Goal: Book appointment/travel/reservation

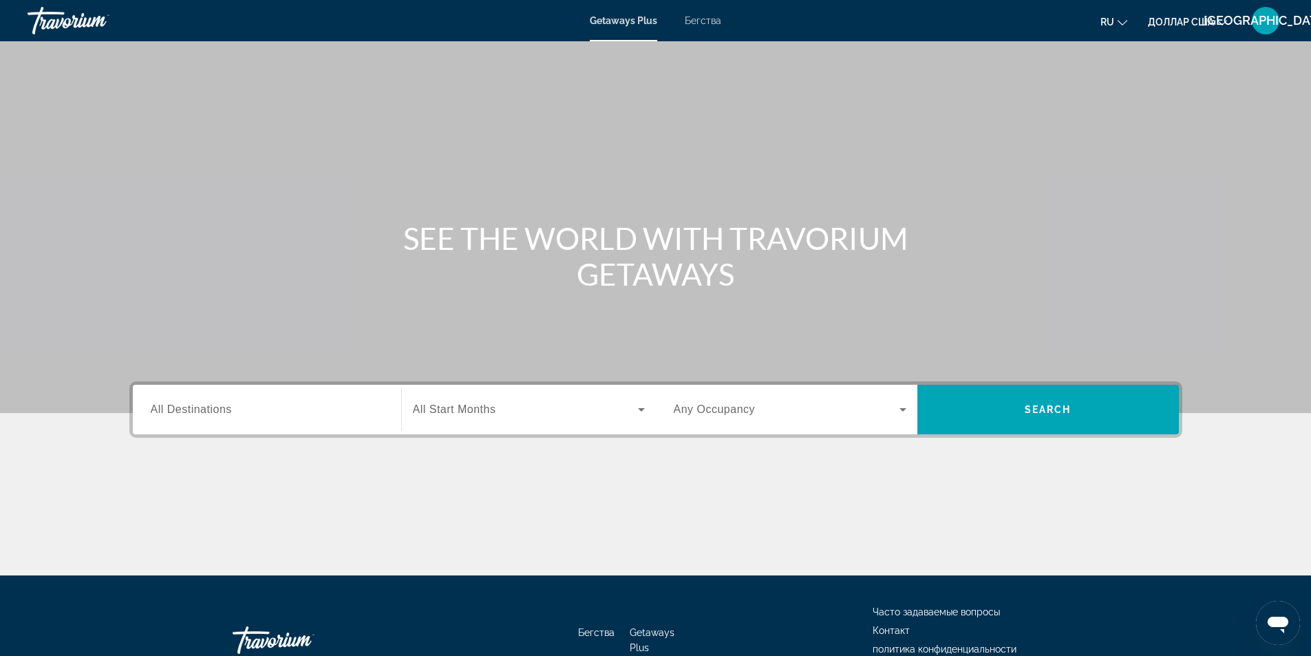
click at [694, 19] on font "Бегства" at bounding box center [703, 20] width 36 height 11
click at [279, 402] on input "Destination All Destinations" at bounding box center [267, 410] width 233 height 17
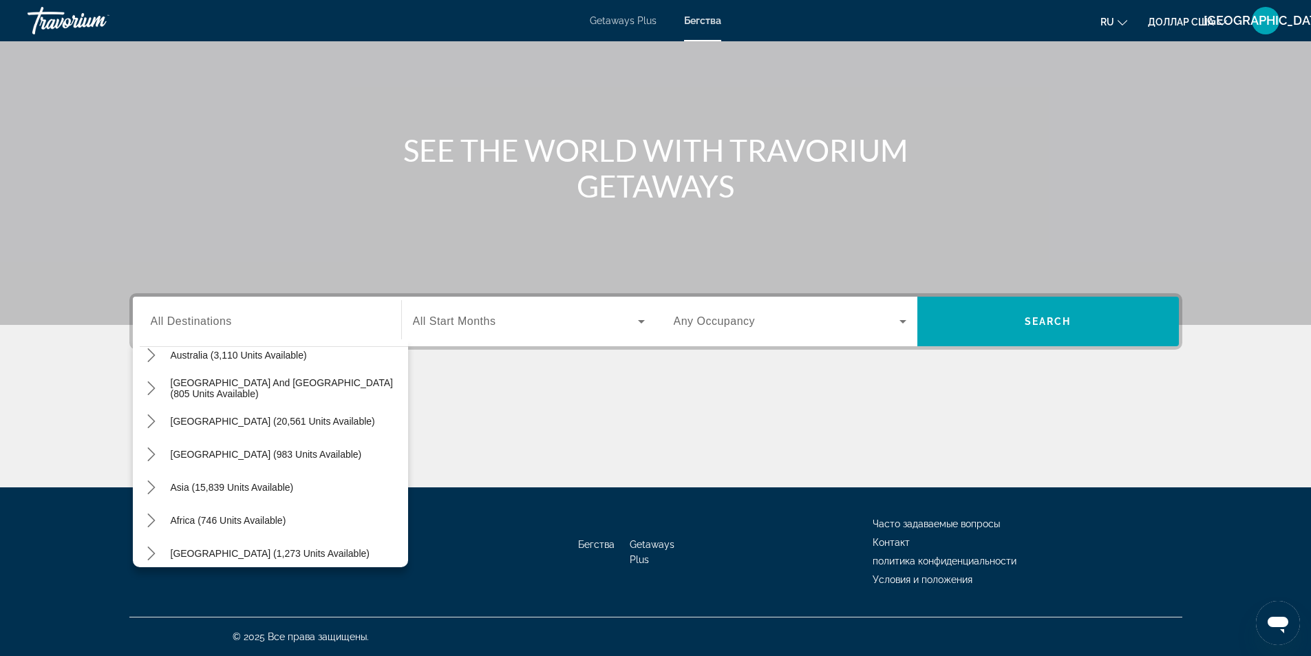
scroll to position [223, 0]
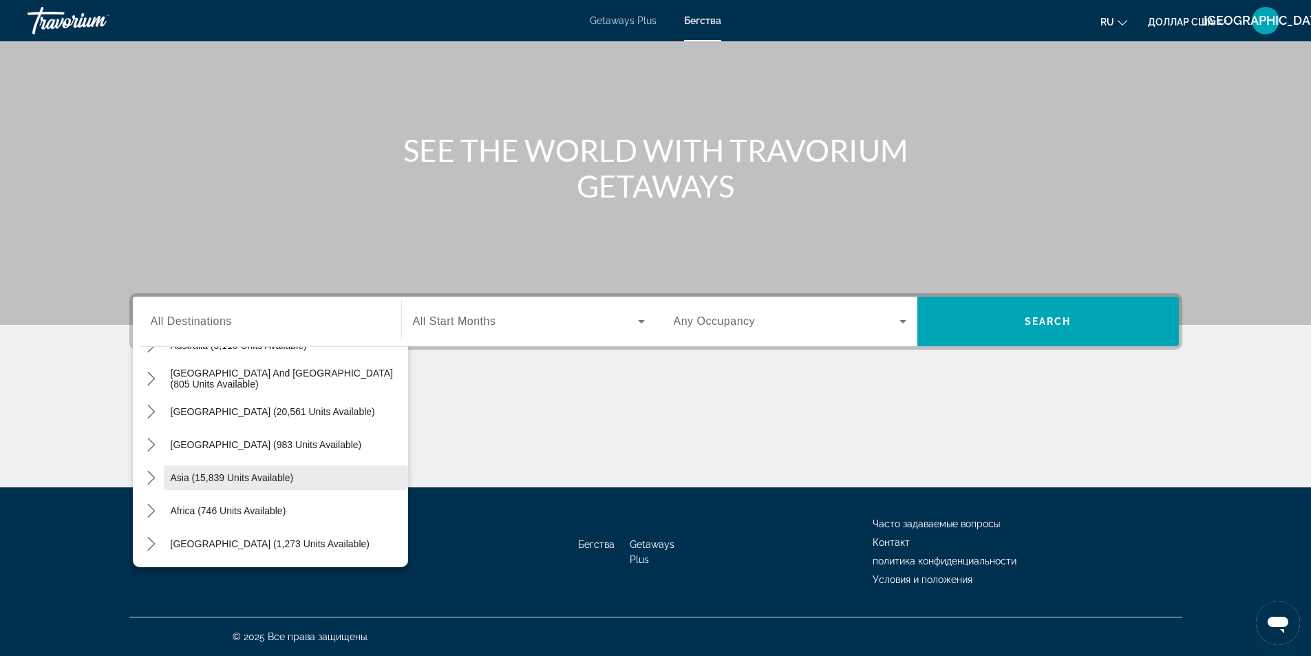
click at [260, 480] on span "Asia (15,839 units available)" at bounding box center [232, 477] width 123 height 11
type input "**********"
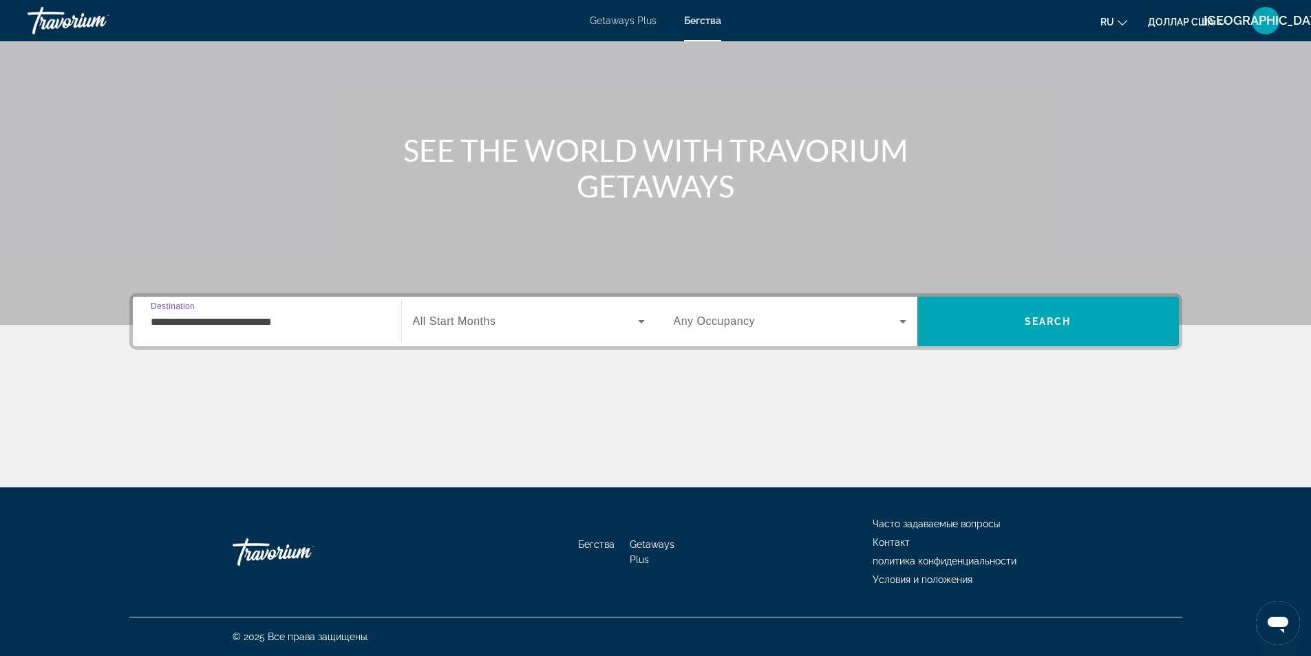
click at [496, 324] on span "All Start Months" at bounding box center [454, 321] width 83 height 12
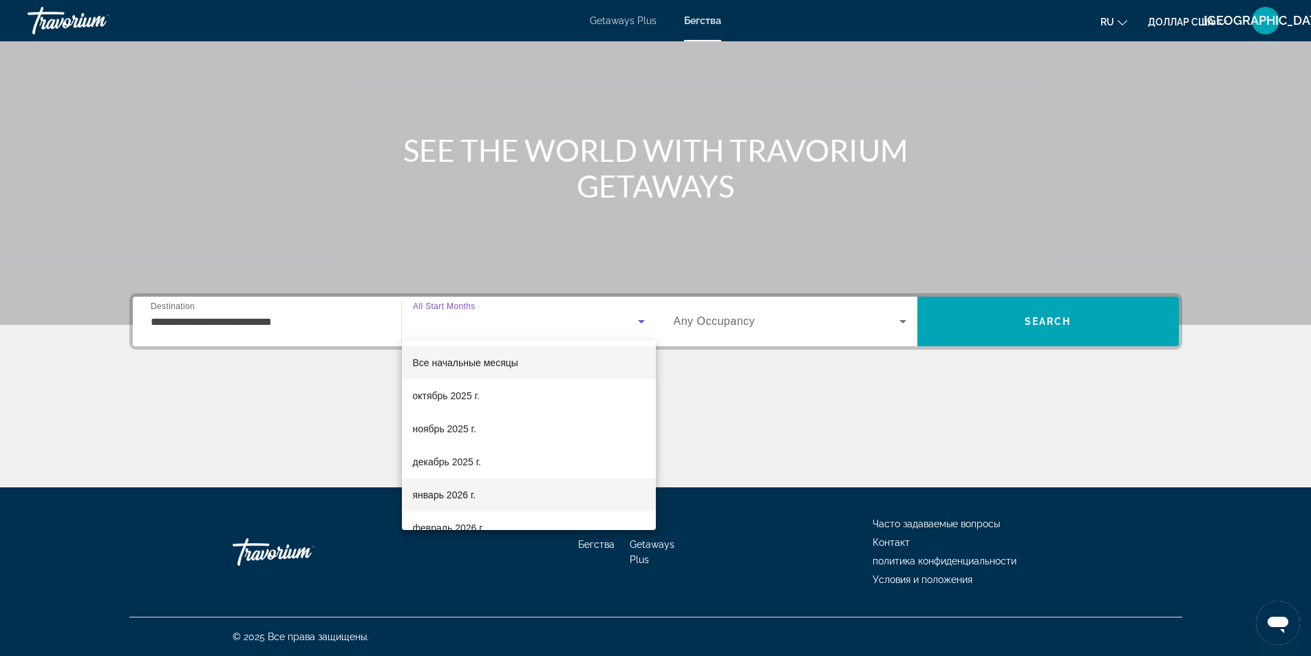
click at [472, 493] on font "январь 2026 г." at bounding box center [444, 494] width 63 height 11
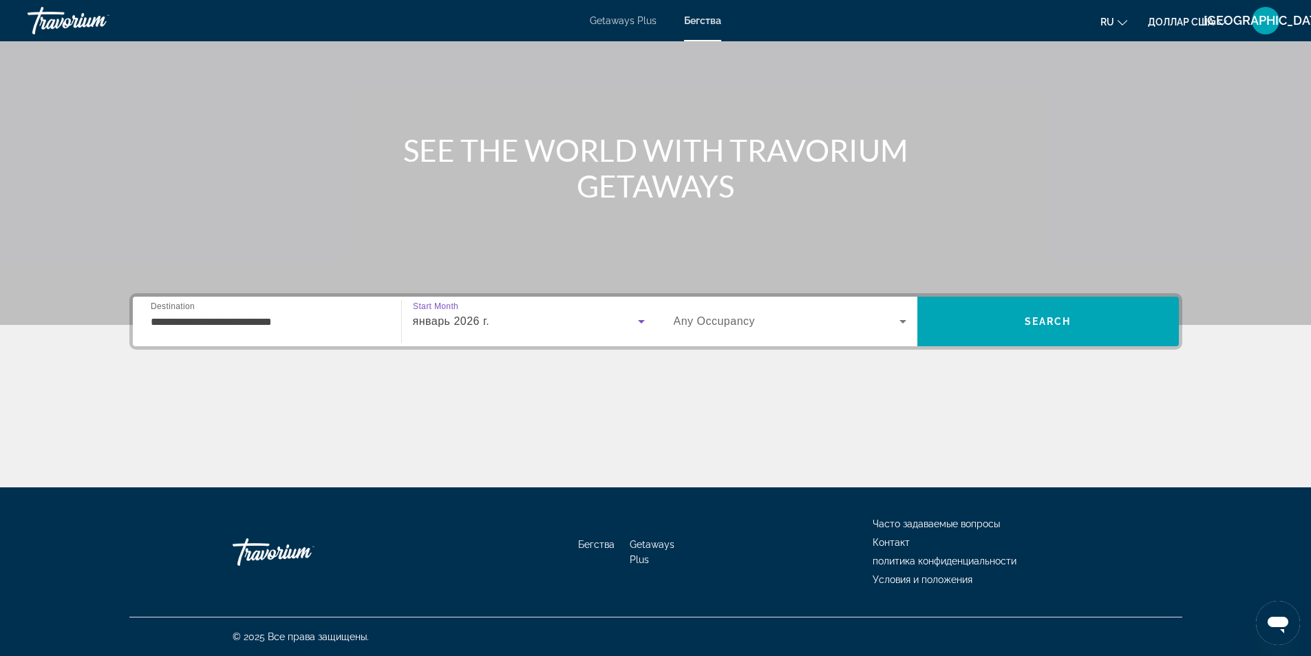
click at [805, 319] on span "Search widget" at bounding box center [787, 321] width 226 height 17
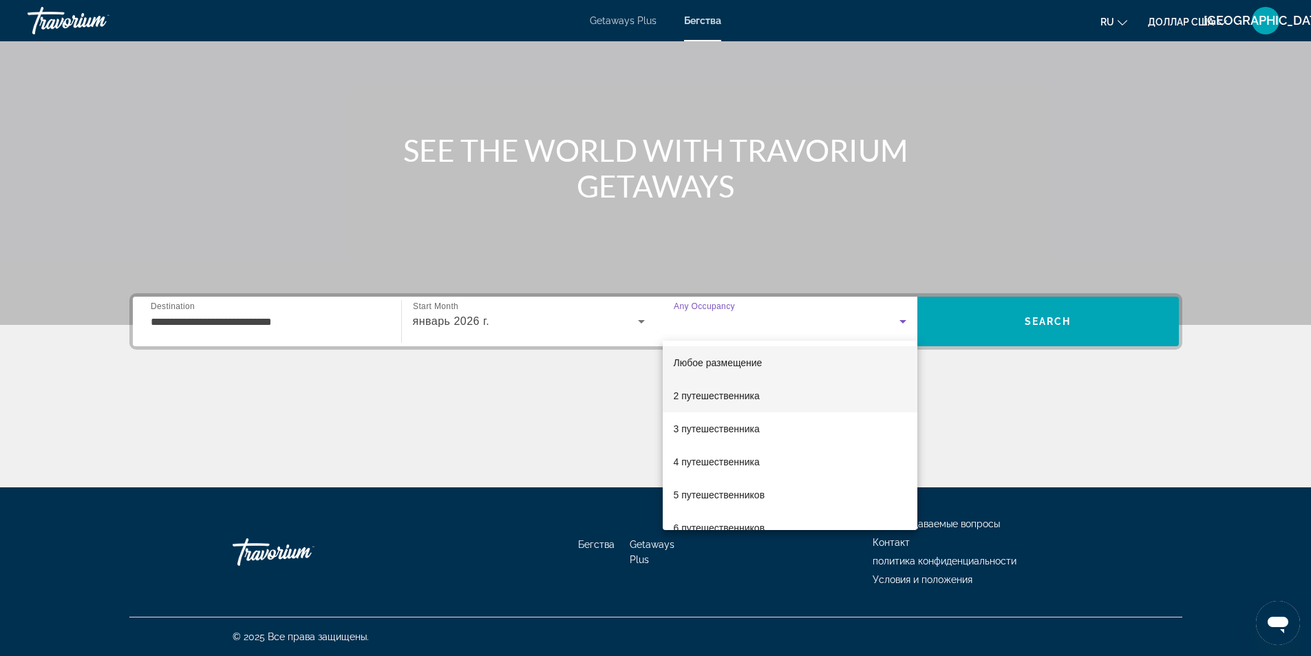
drag, startPoint x: 754, startPoint y: 390, endPoint x: 819, endPoint y: 383, distance: 65.1
click at [754, 390] on font "2 путешественника" at bounding box center [717, 395] width 86 height 11
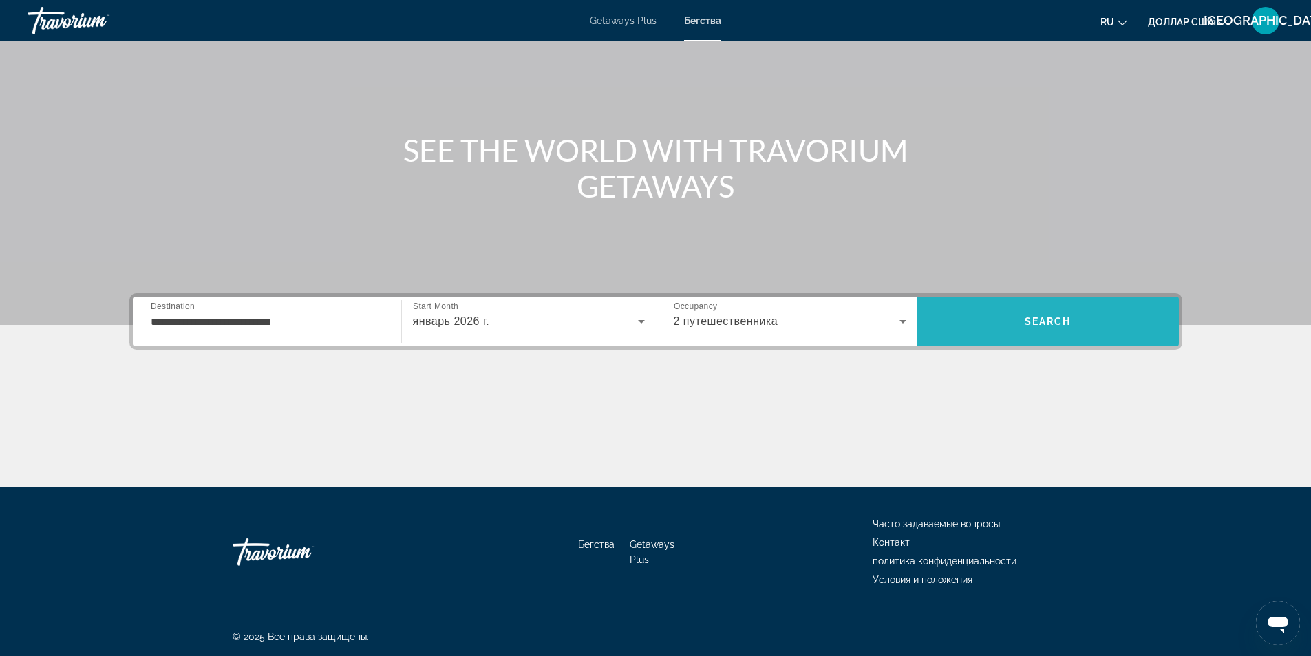
click at [1109, 321] on span "Search" at bounding box center [1048, 321] width 262 height 33
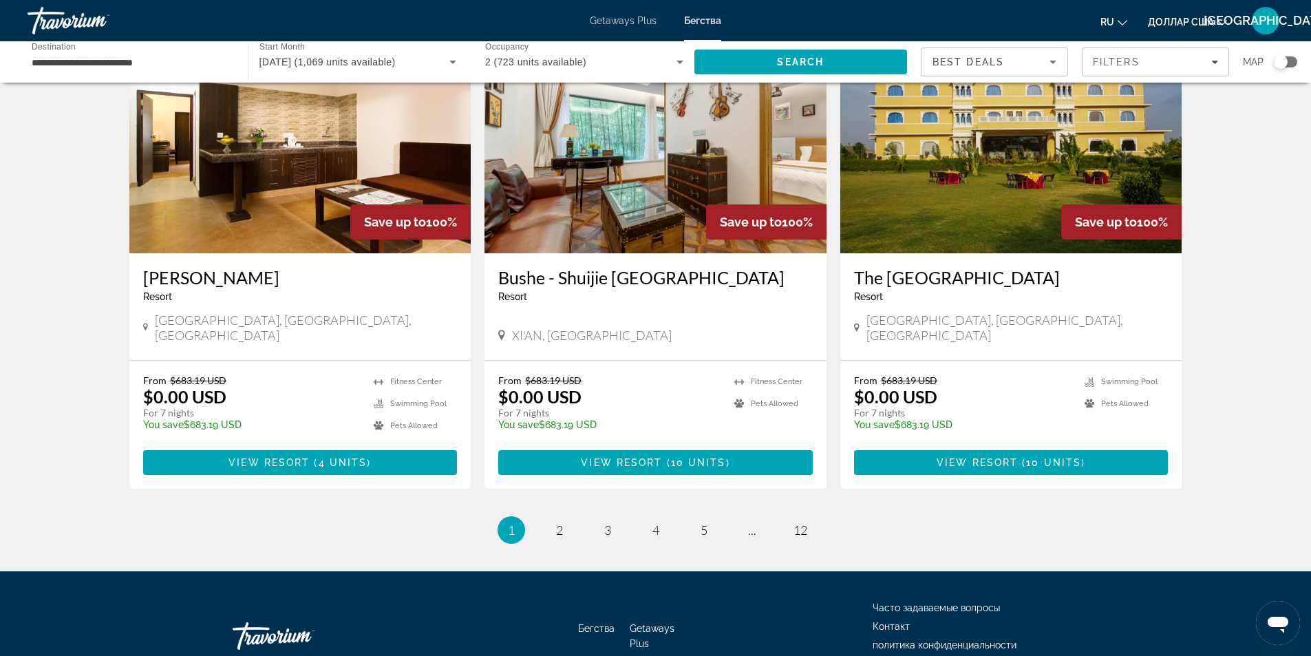
scroll to position [1571, 0]
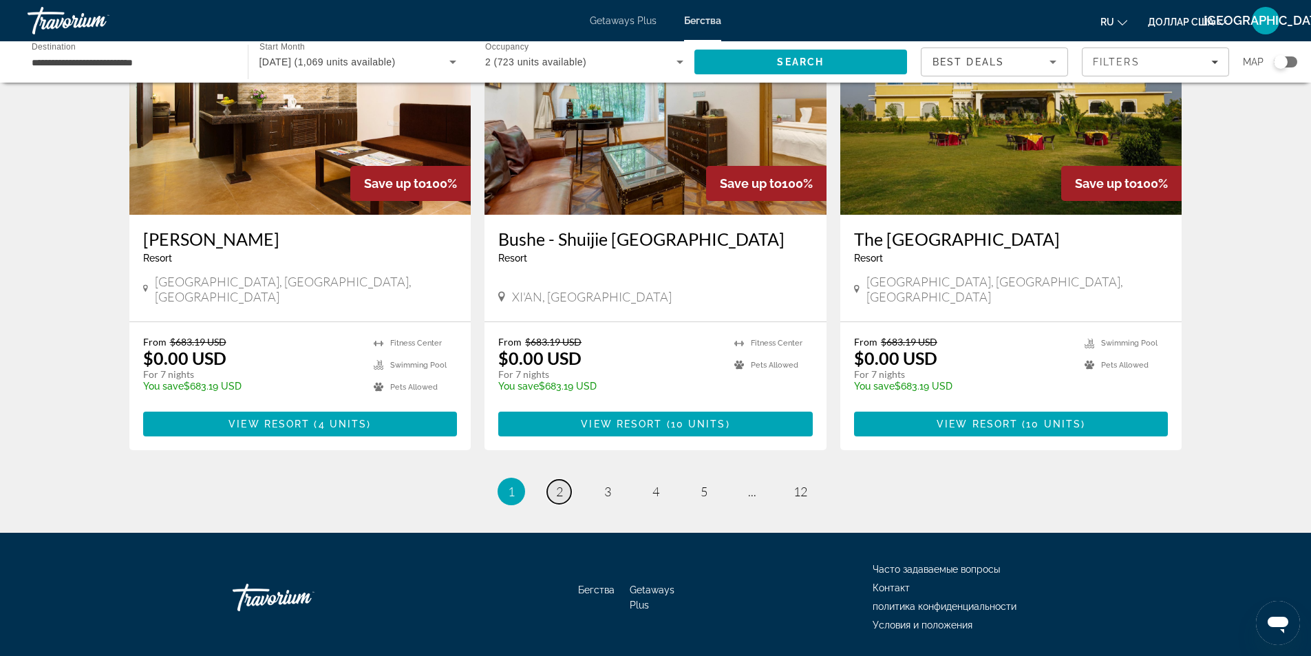
click at [561, 484] on span "2" at bounding box center [559, 491] width 7 height 15
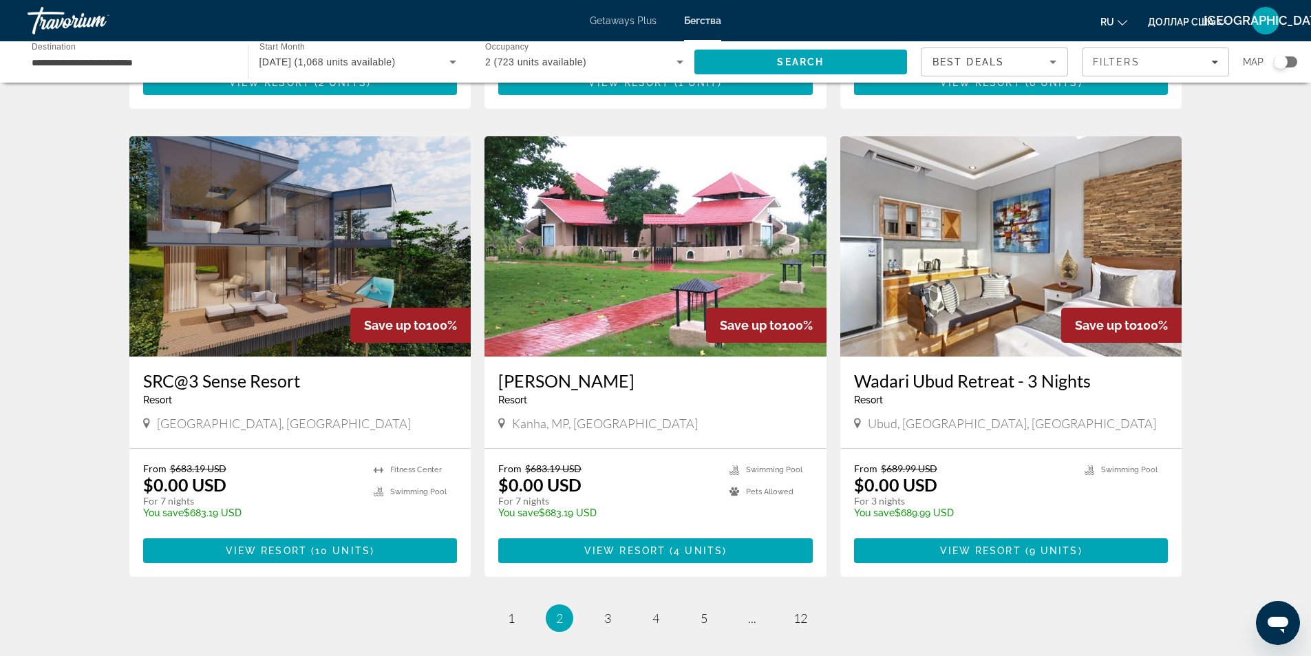
scroll to position [1452, 0]
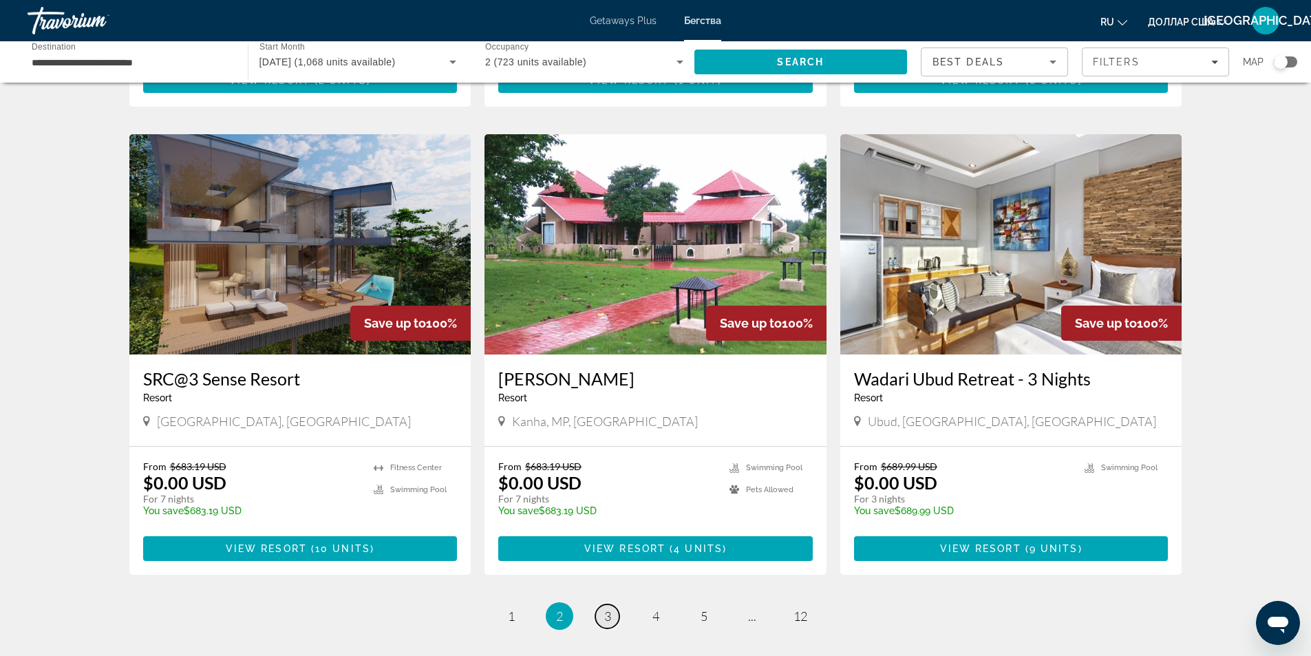
click at [612, 604] on link "page 3" at bounding box center [607, 616] width 24 height 24
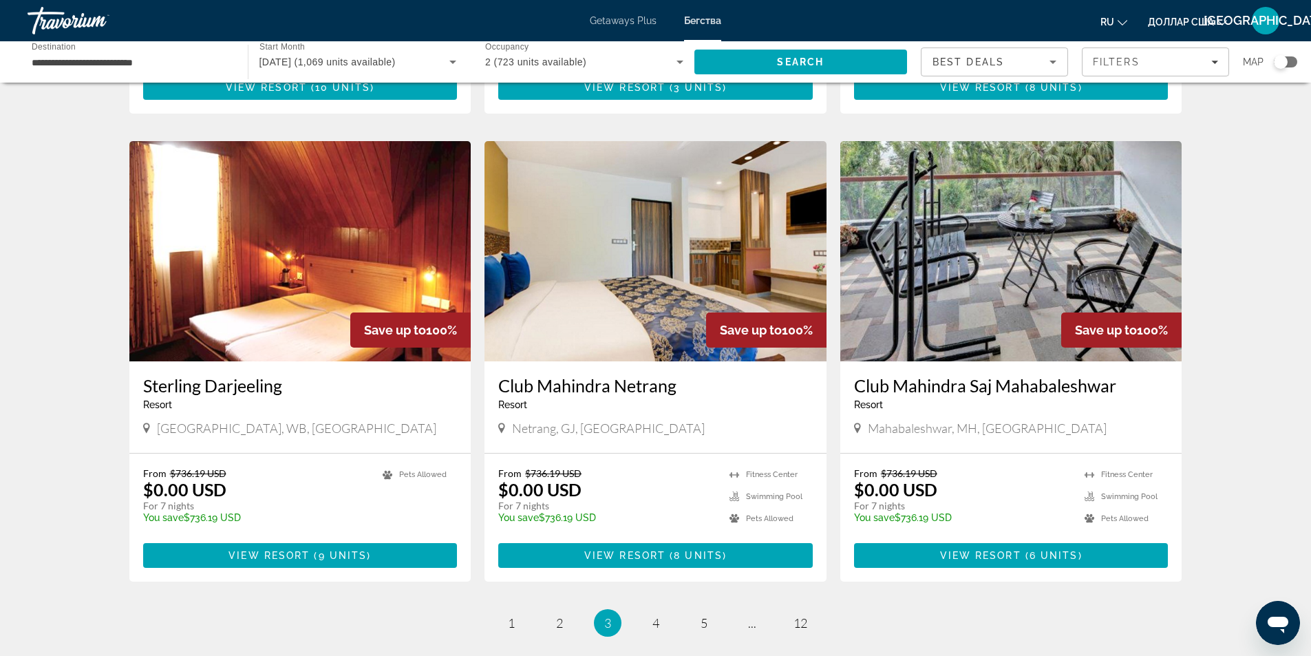
scroll to position [1571, 0]
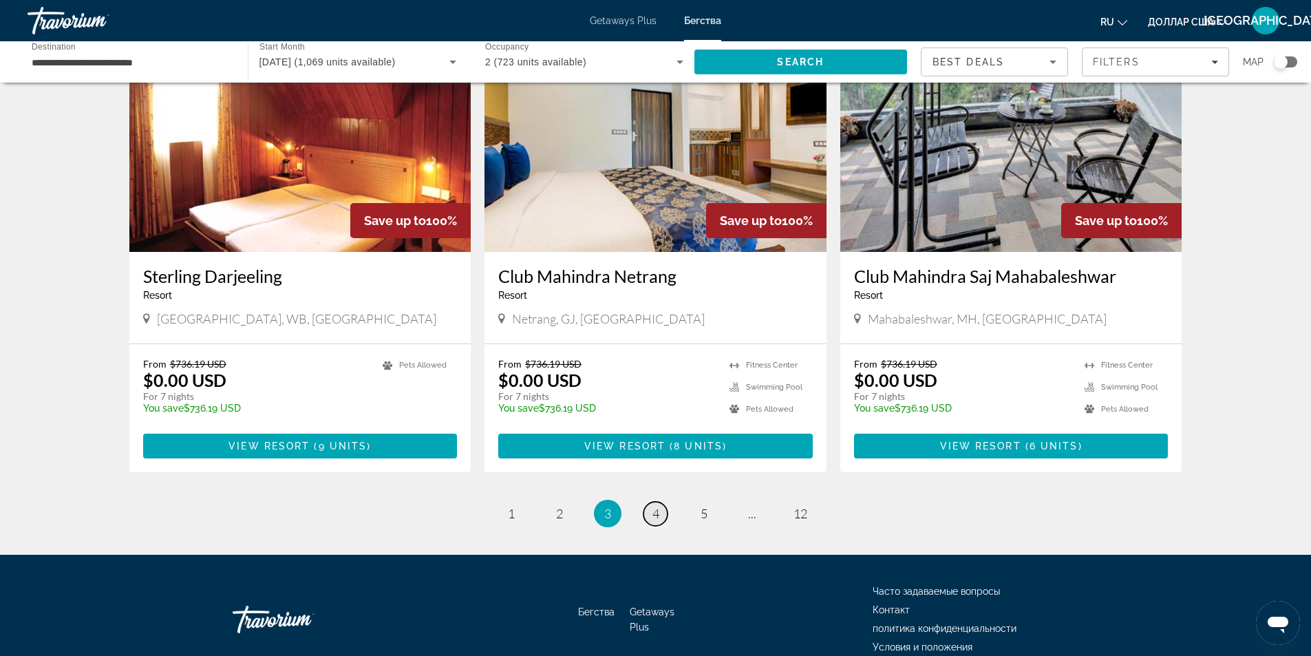
click at [656, 506] on span "4" at bounding box center [655, 513] width 7 height 15
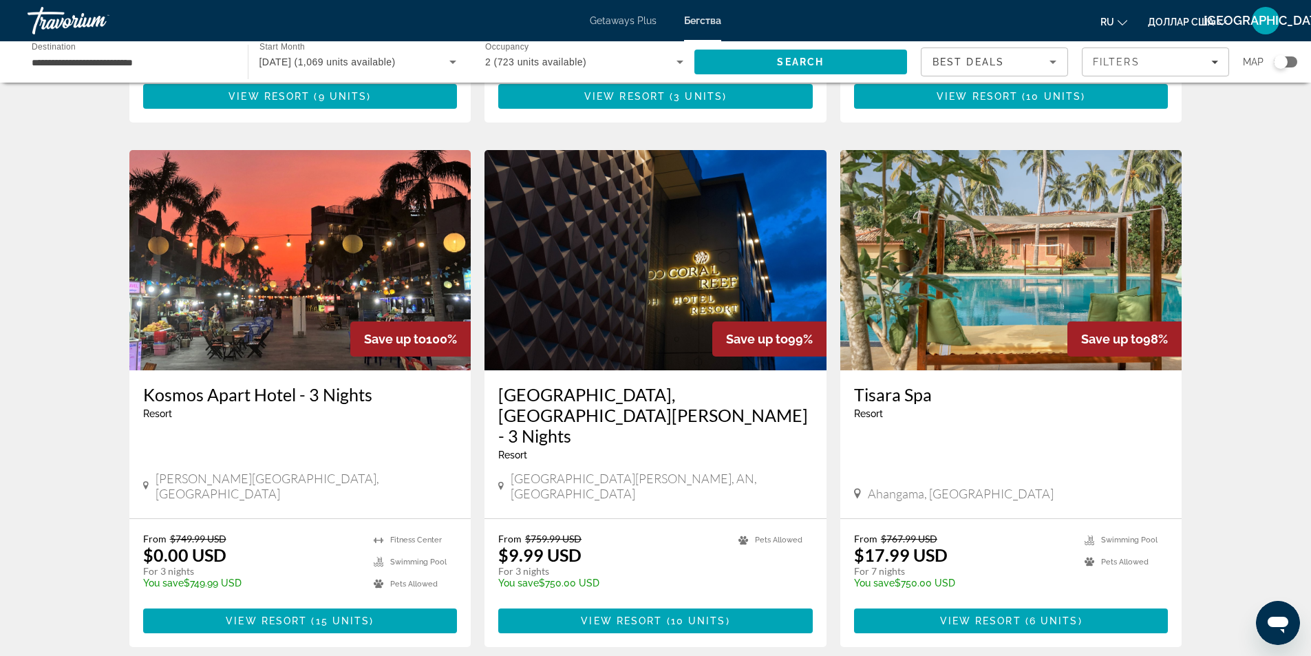
scroll to position [975, 0]
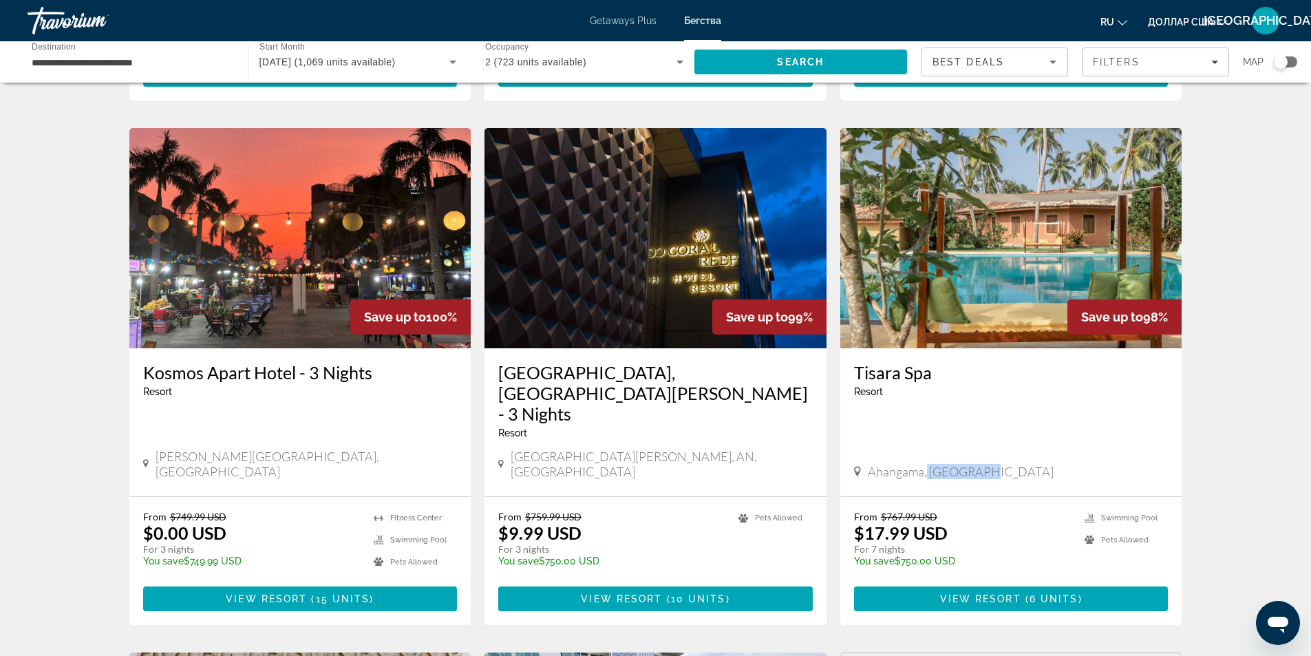
drag, startPoint x: 975, startPoint y: 423, endPoint x: 926, endPoint y: 425, distance: 49.6
click at [926, 464] on span "Ahangama, Sri Lanka" at bounding box center [961, 471] width 186 height 15
copy span "Sri Lanka"
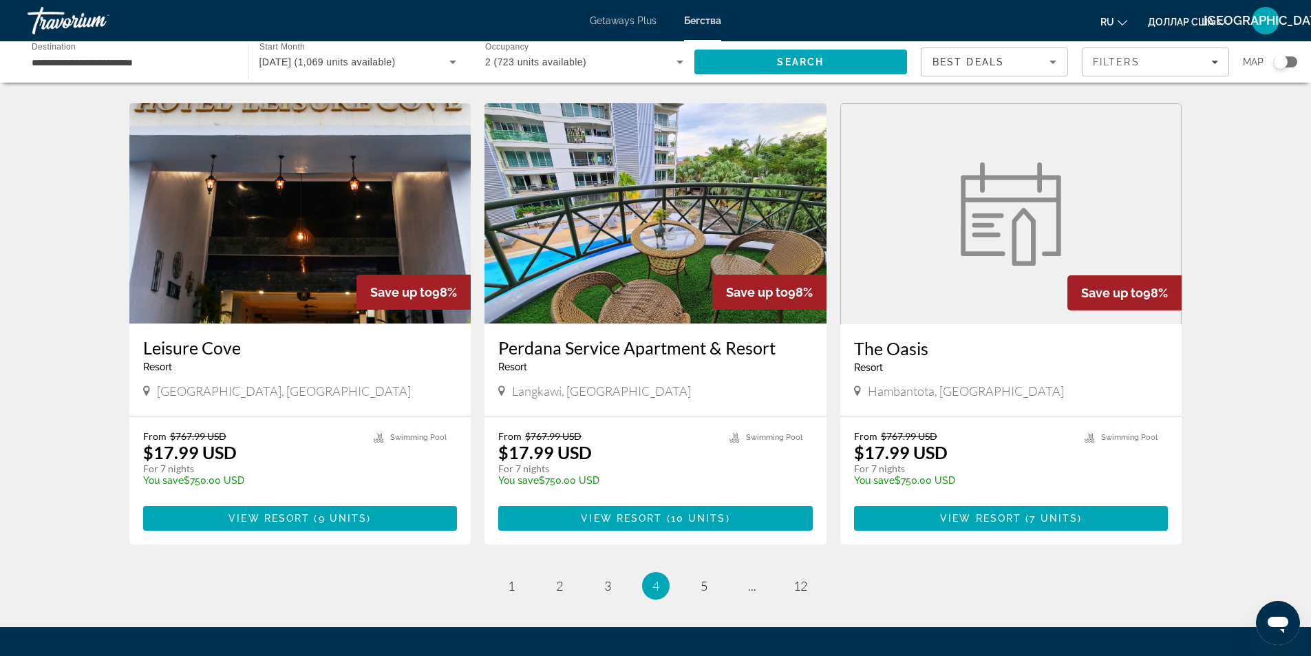
scroll to position [1529, 0]
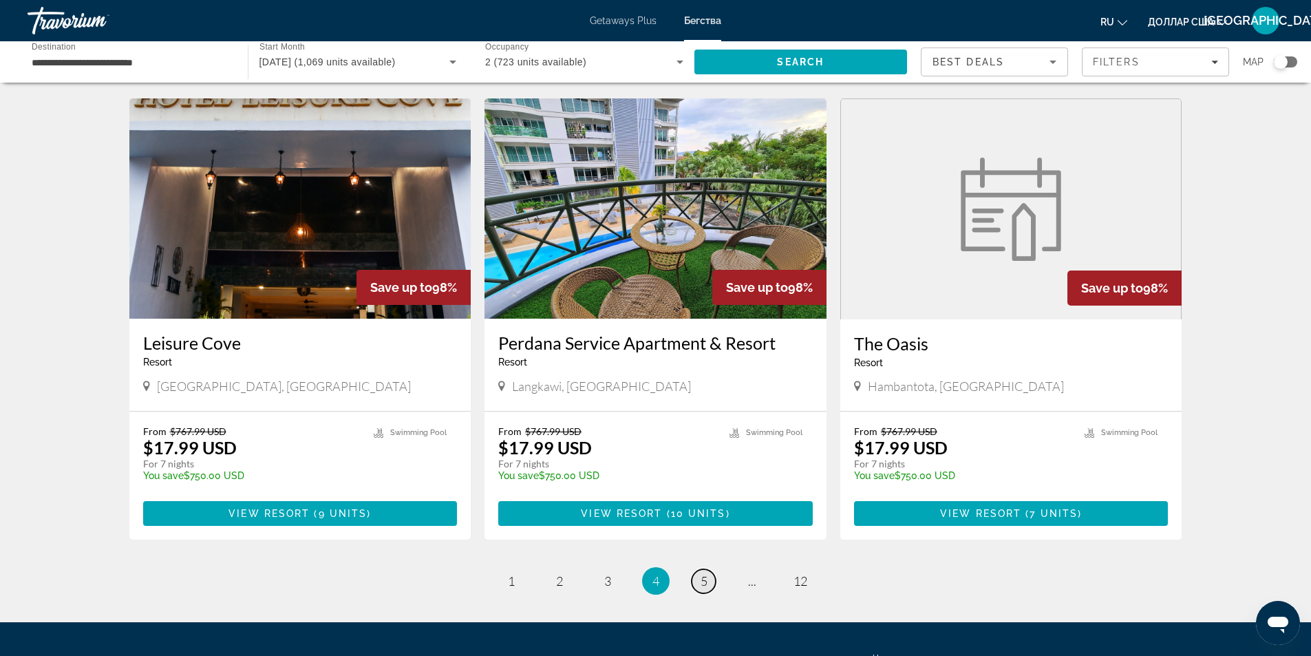
click at [705, 573] on span "5" at bounding box center [704, 580] width 7 height 15
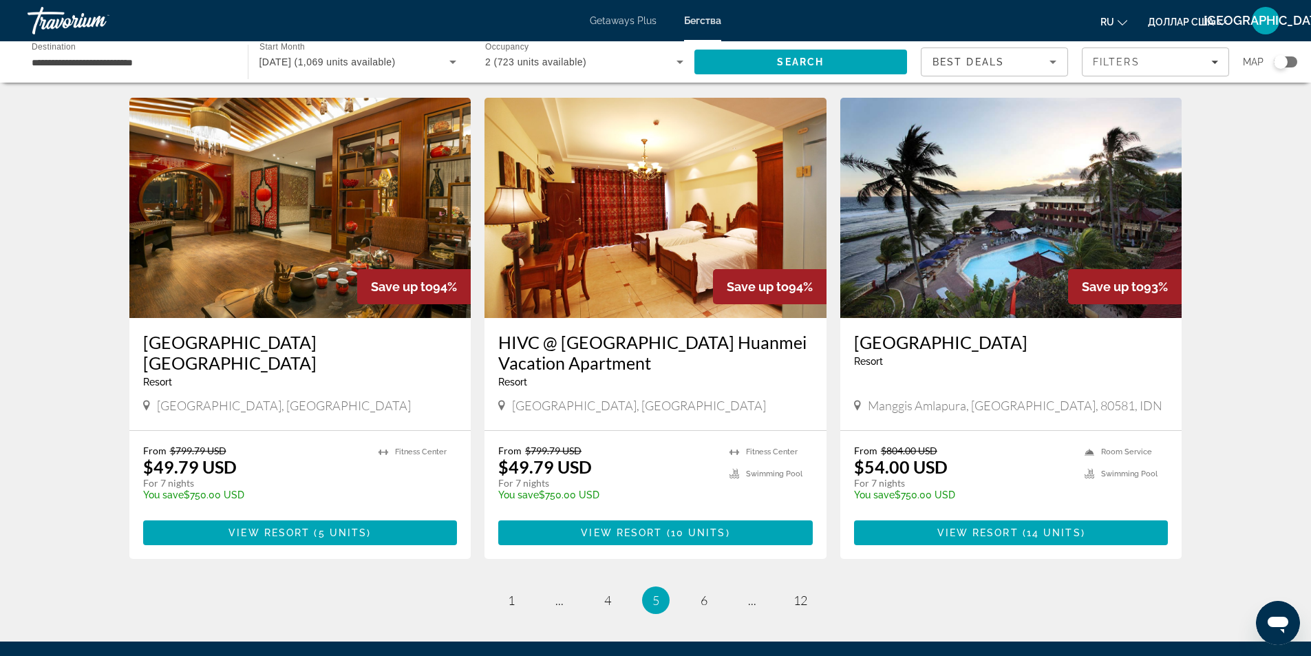
scroll to position [1481, 0]
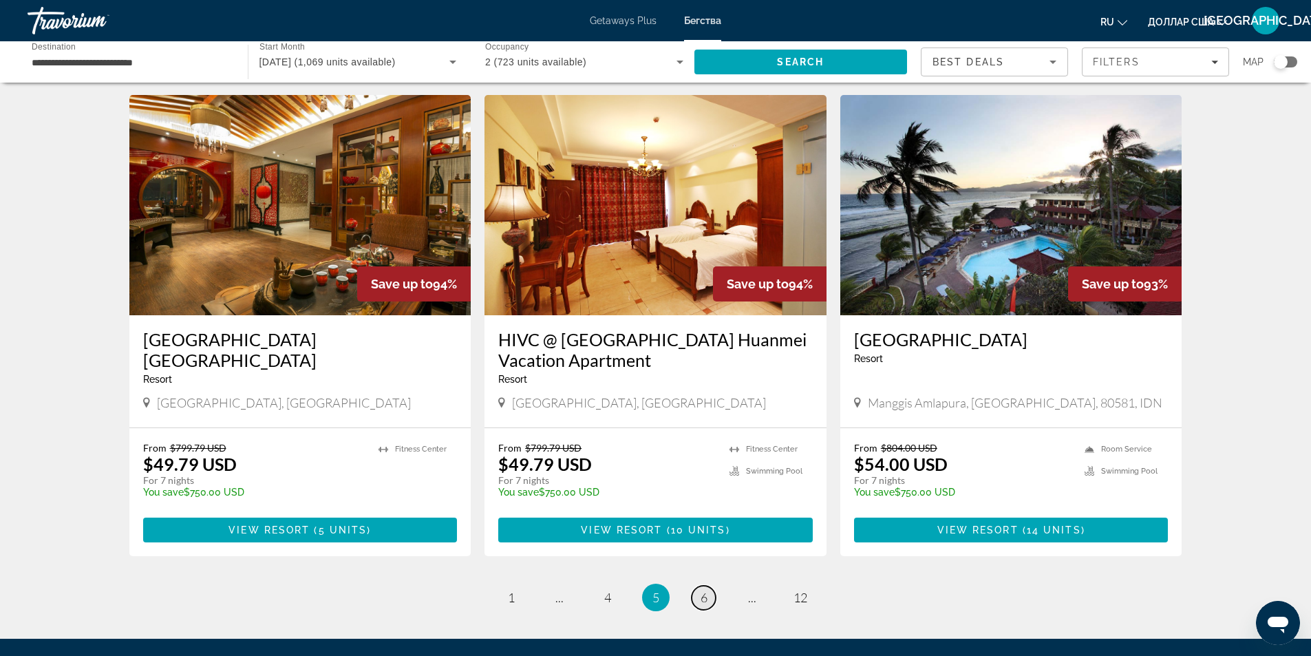
click at [702, 590] on span "6" at bounding box center [704, 597] width 7 height 15
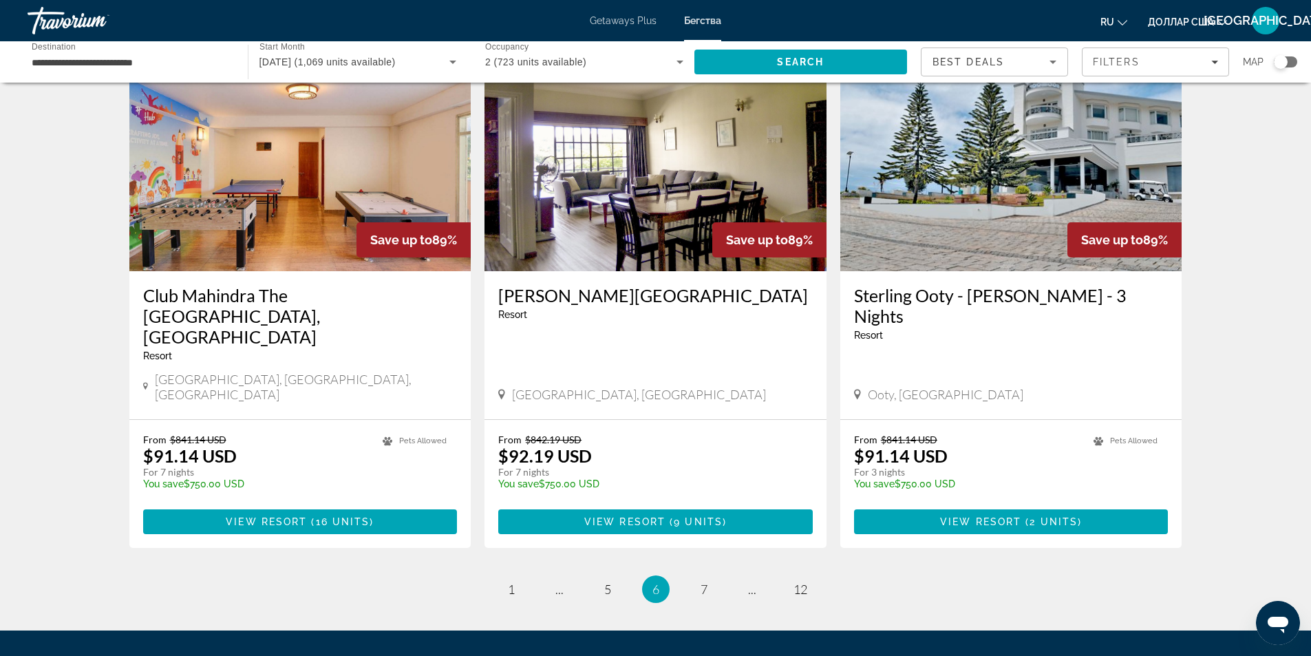
scroll to position [1591, 0]
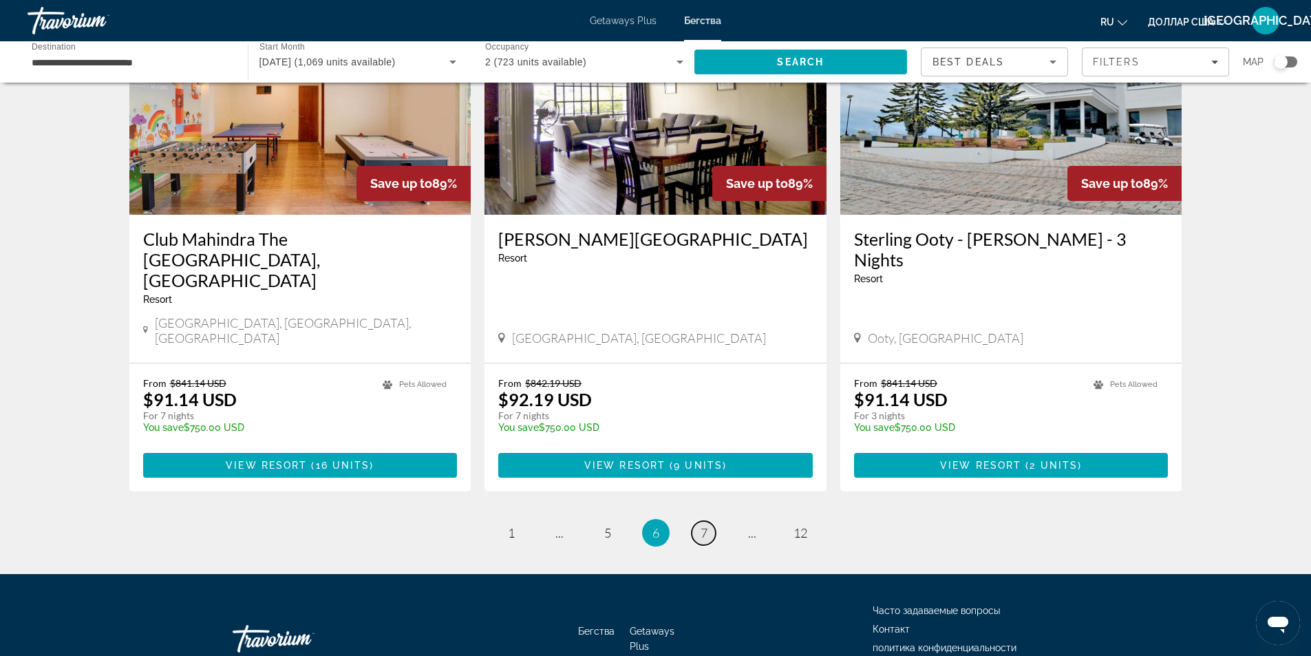
click at [713, 521] on link "page 7" at bounding box center [704, 533] width 24 height 24
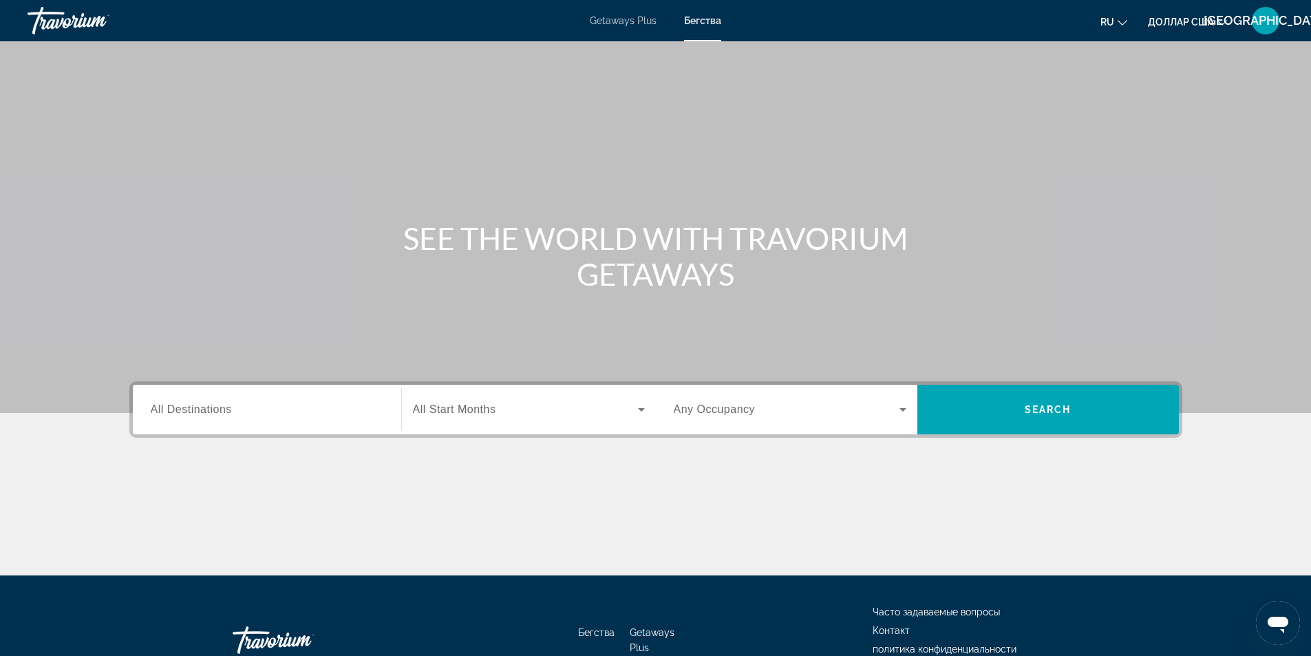
click at [87, 23] on div "Травориум" at bounding box center [97, 21] width 138 height 36
click at [55, 22] on div "Травориум" at bounding box center [97, 21] width 138 height 36
